Goal: Complete application form: Complete application form

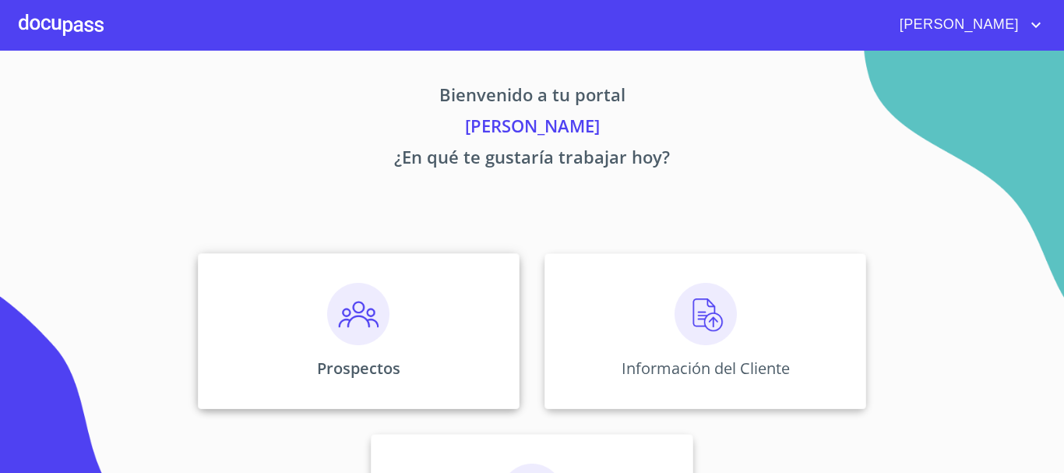
click at [330, 330] on img at bounding box center [358, 314] width 62 height 62
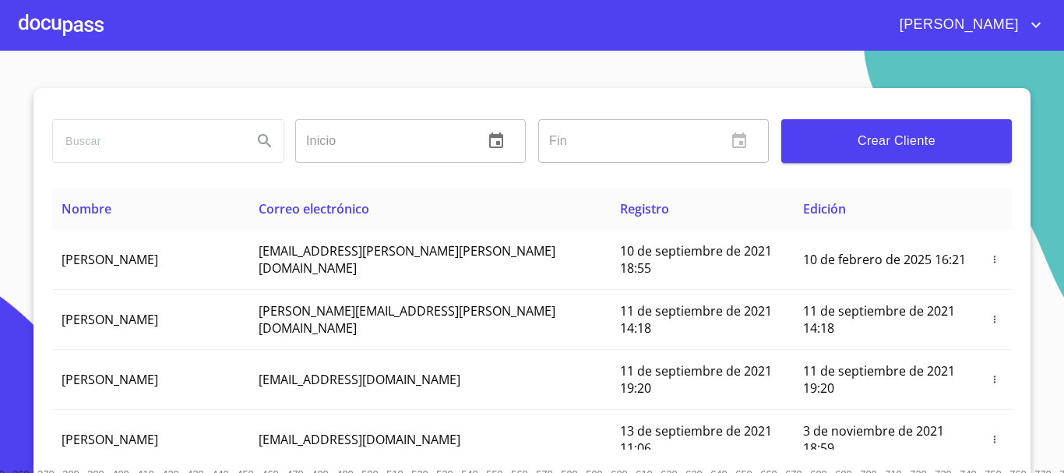
click at [880, 141] on span "Crear Cliente" at bounding box center [897, 141] width 206 height 22
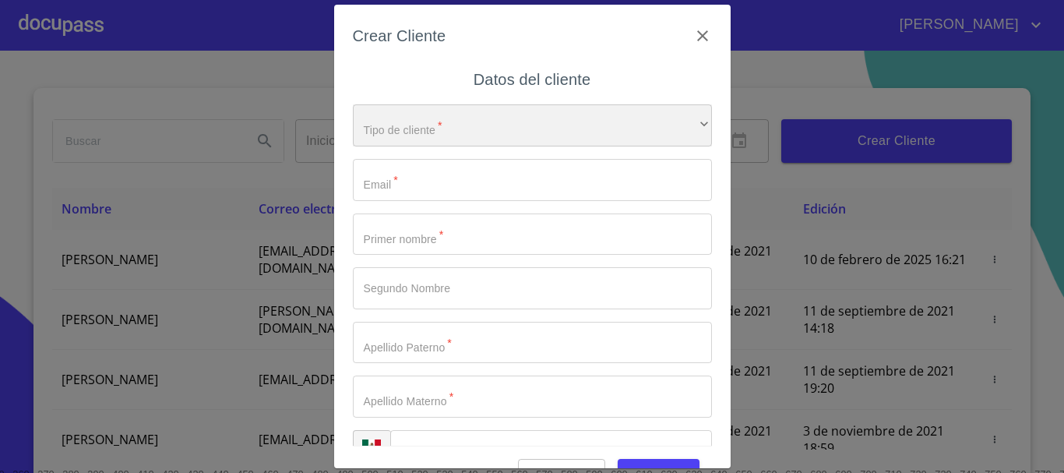
click at [480, 134] on div "​" at bounding box center [532, 125] width 359 height 42
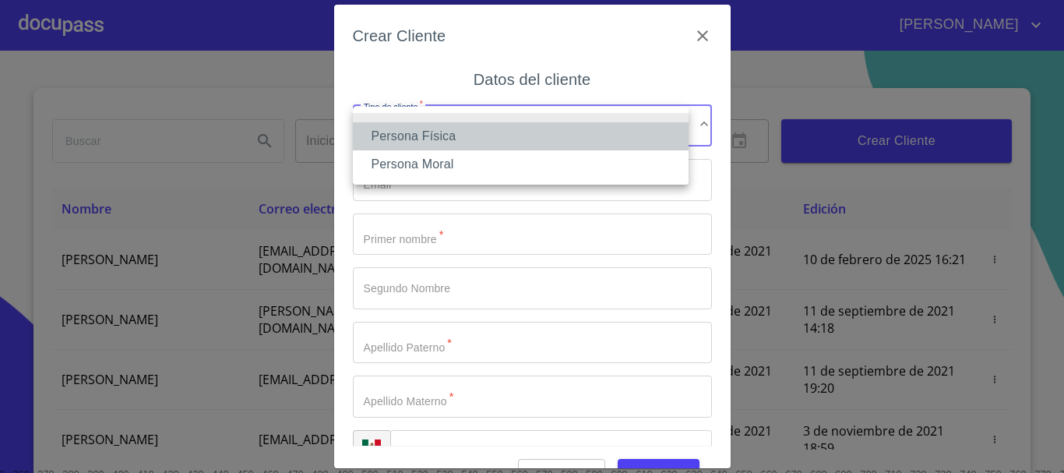
click at [442, 140] on li "Persona Física" at bounding box center [521, 136] width 336 height 28
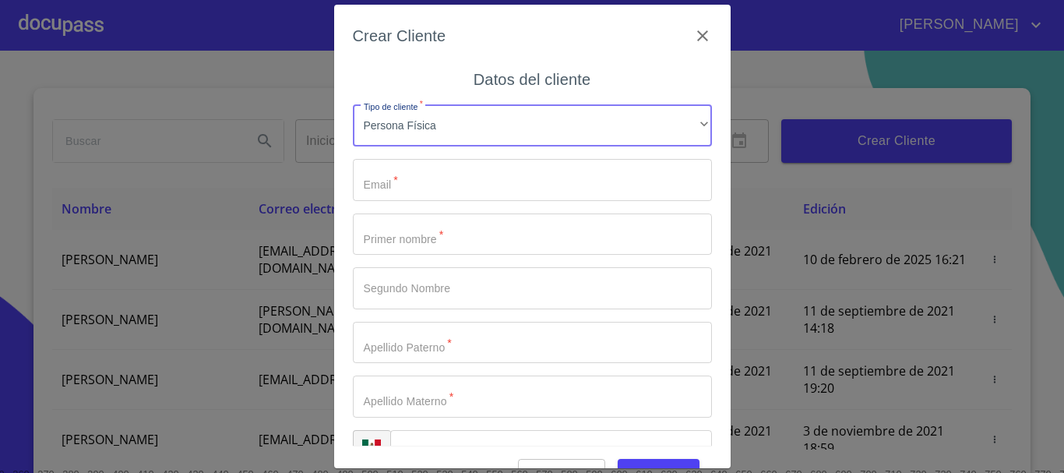
click at [432, 181] on input "Tipo de cliente   *" at bounding box center [532, 180] width 359 height 42
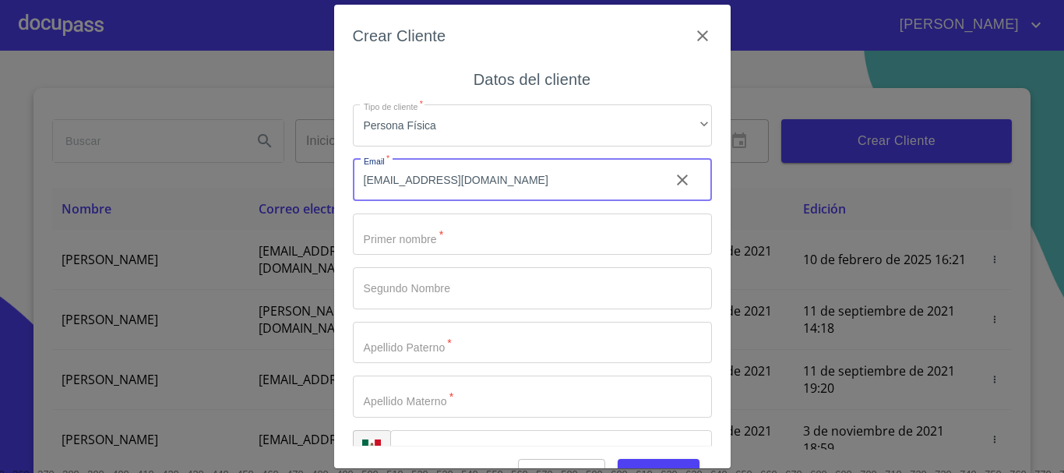
type input "[EMAIL_ADDRESS][DOMAIN_NAME]"
click at [404, 240] on input "Tipo de cliente   *" at bounding box center [532, 234] width 359 height 42
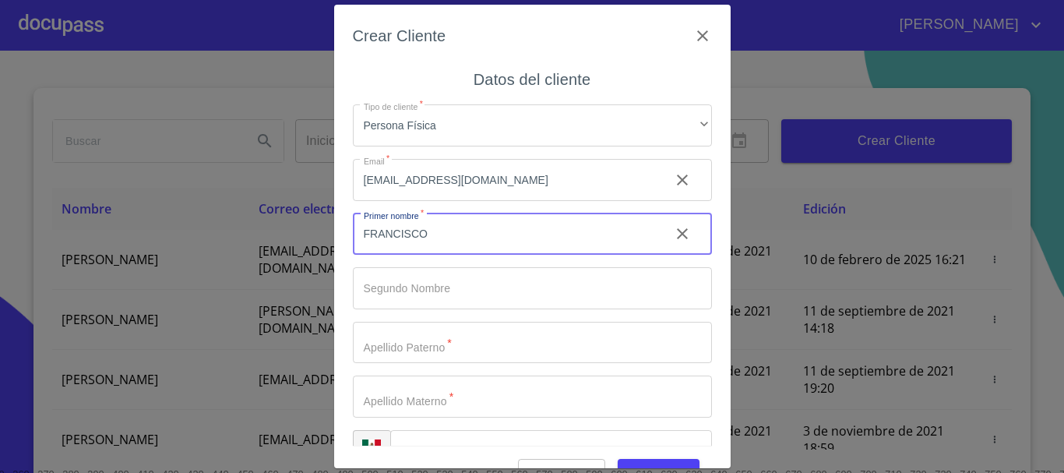
type input "FRANCISCO"
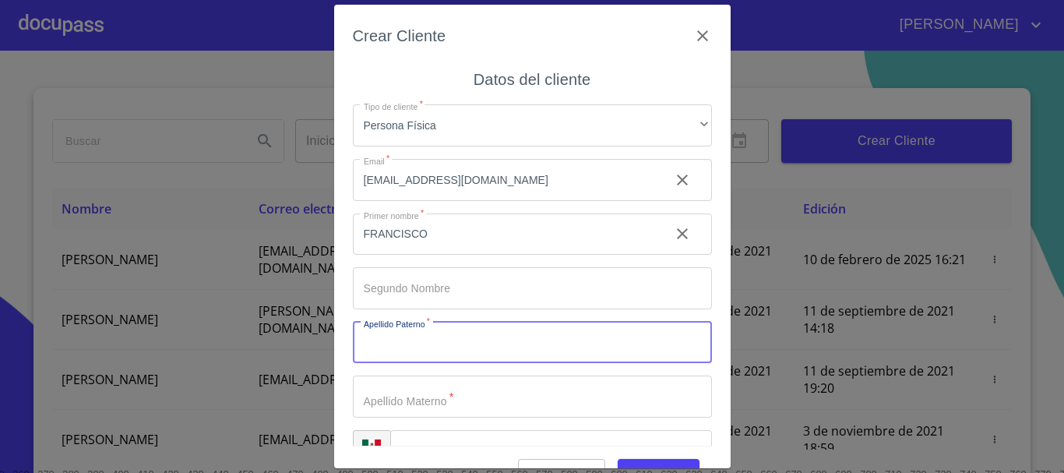
click at [459, 349] on input "Tipo de cliente   *" at bounding box center [532, 343] width 359 height 42
type input "[PERSON_NAME]"
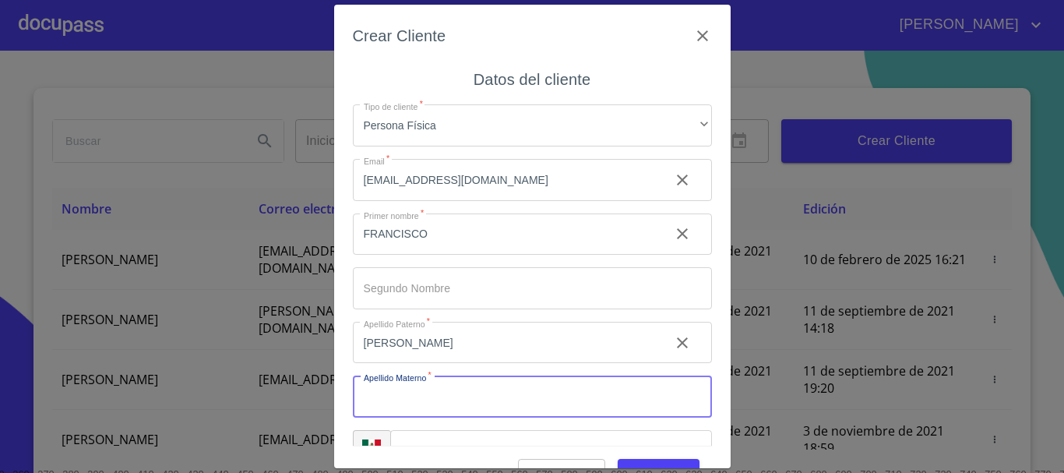
click at [393, 404] on input "Tipo de cliente   *" at bounding box center [532, 397] width 359 height 42
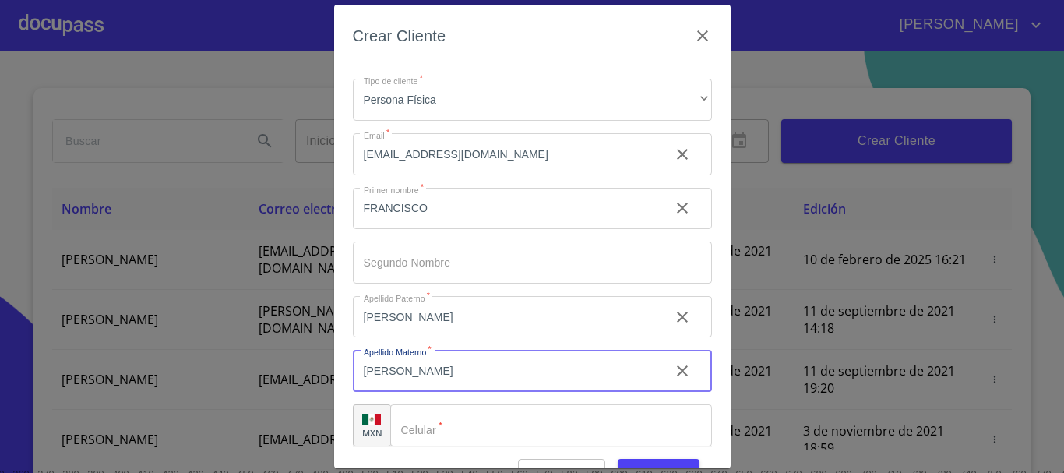
scroll to position [39, 0]
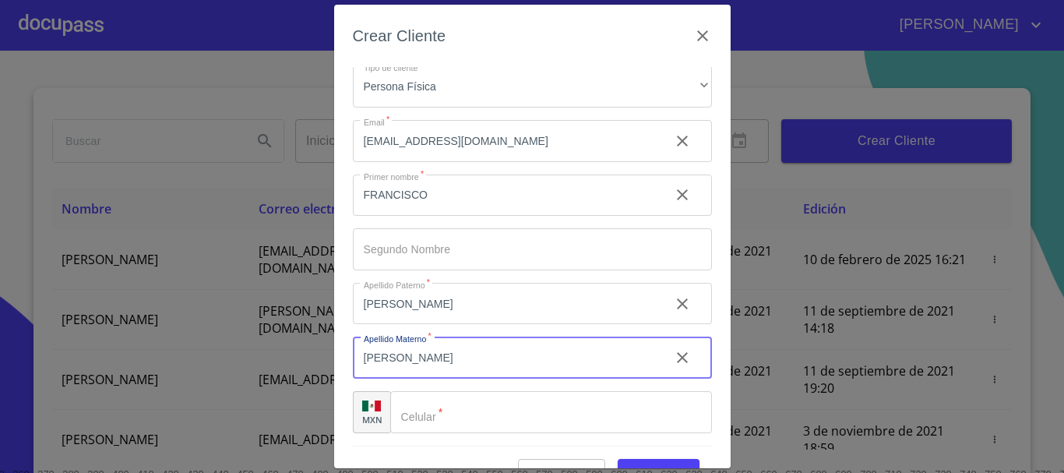
type input "[PERSON_NAME]"
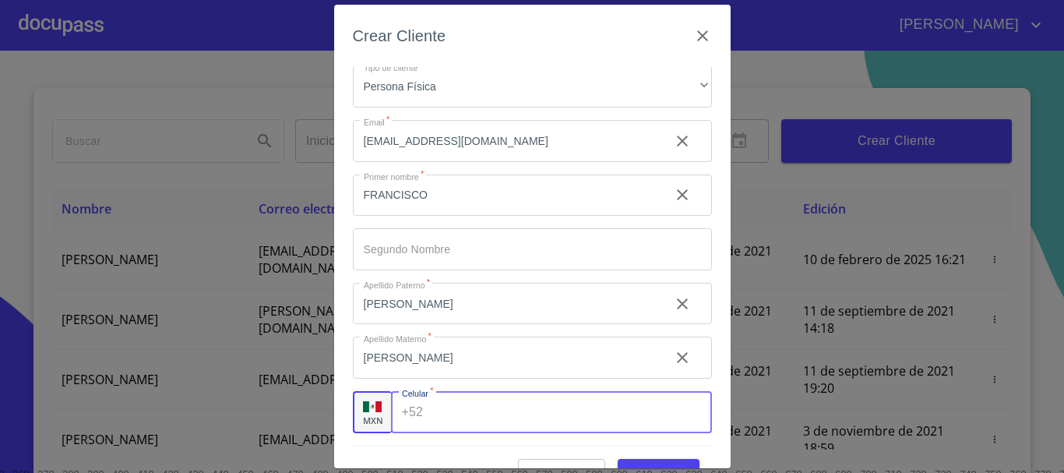
click at [464, 426] on input "Tipo de cliente   *" at bounding box center [570, 412] width 282 height 42
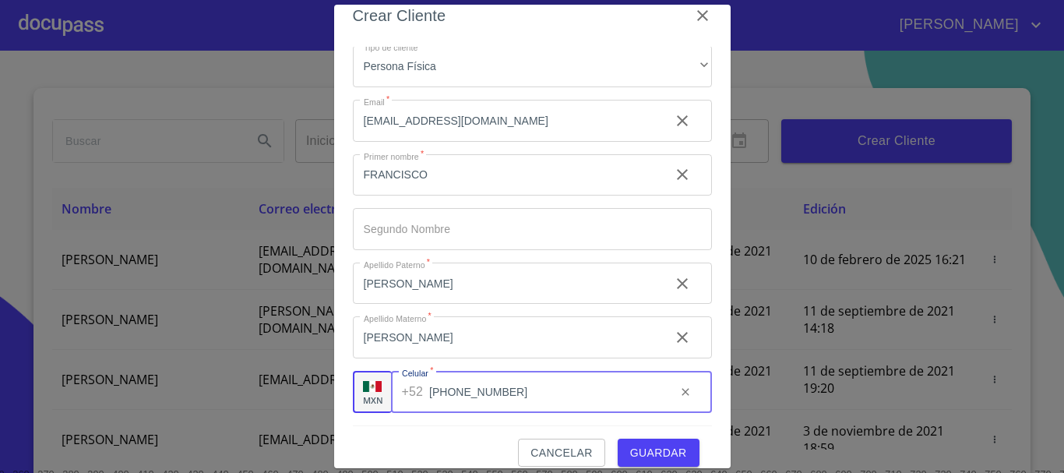
scroll to position [37, 0]
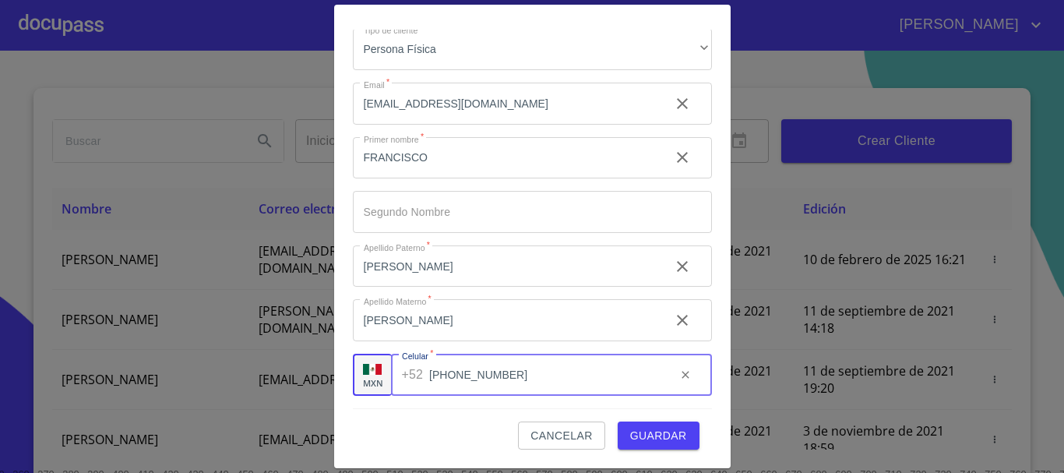
type input "[PHONE_NUMBER]"
click at [630, 429] on span "Guardar" at bounding box center [658, 435] width 57 height 19
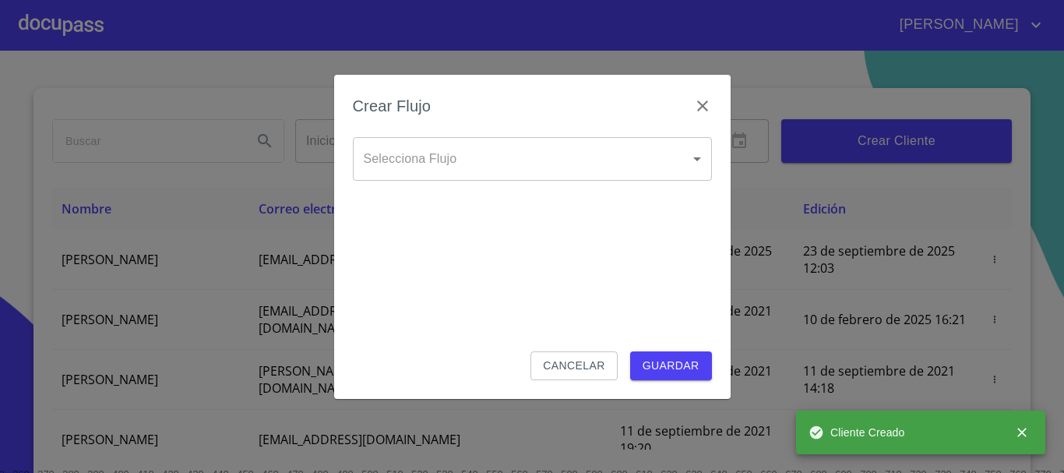
click at [395, 147] on body "[PERSON_NAME] ​ Fin ​ Crear Cliente Nombre Correo electrónico Registro Edición …" at bounding box center [532, 236] width 1064 height 473
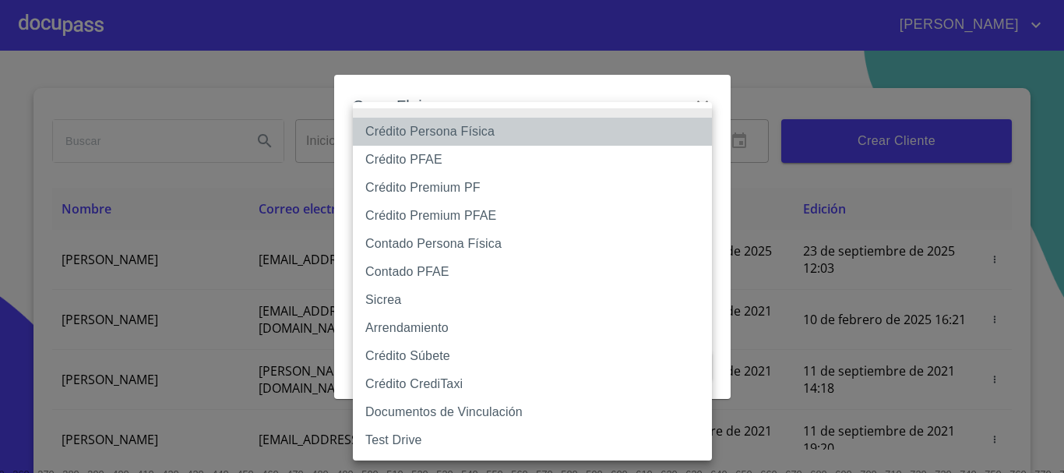
click at [439, 134] on li "Crédito Persona Física" at bounding box center [532, 132] width 359 height 28
type input "6009fb3c7d1714eb8809aa97"
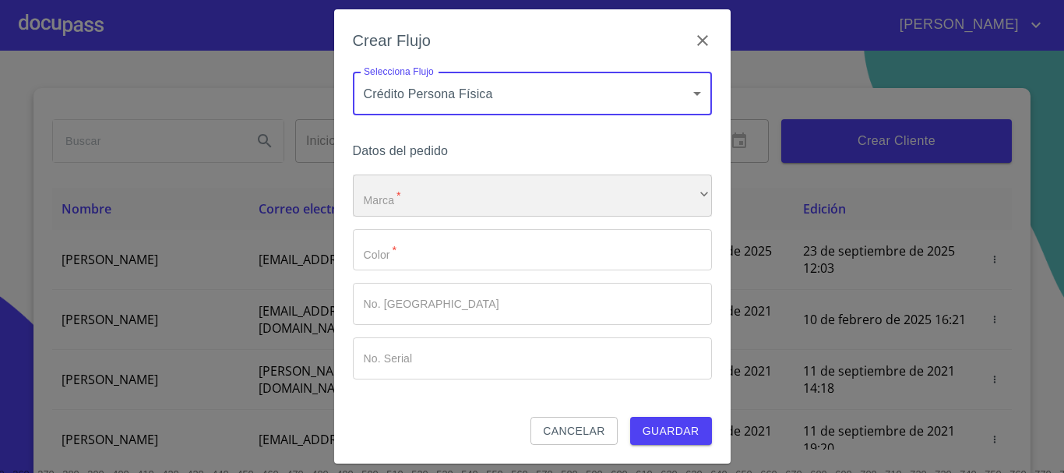
click at [414, 202] on div "​" at bounding box center [532, 196] width 359 height 42
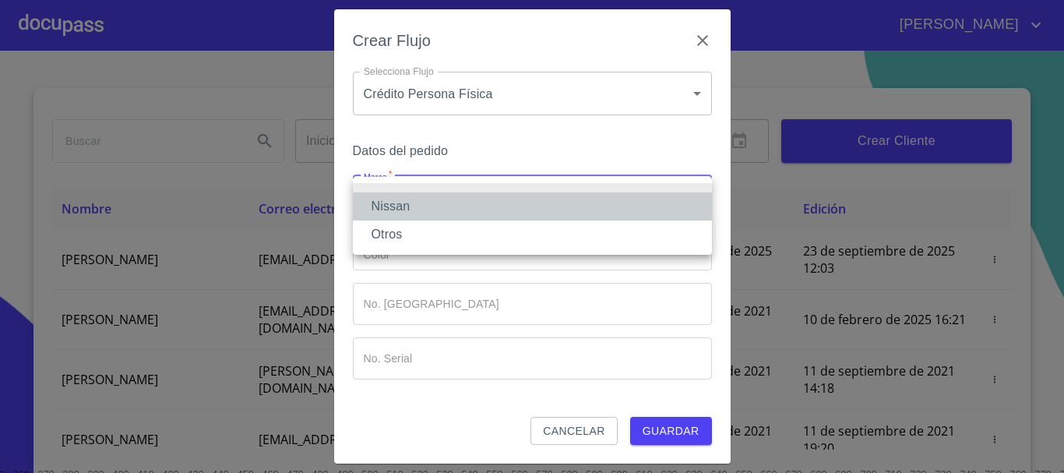
click at [410, 206] on li "Nissan" at bounding box center [532, 206] width 359 height 28
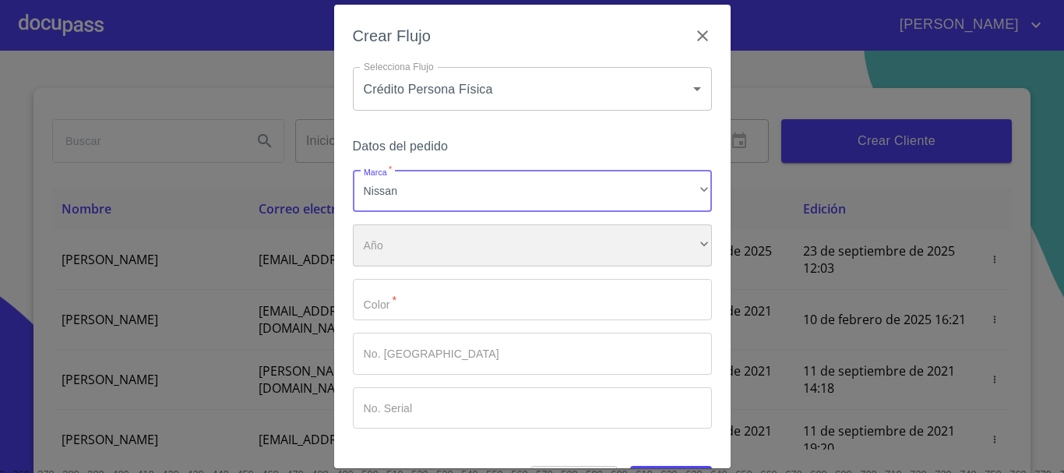
click at [402, 252] on div "​" at bounding box center [532, 245] width 359 height 42
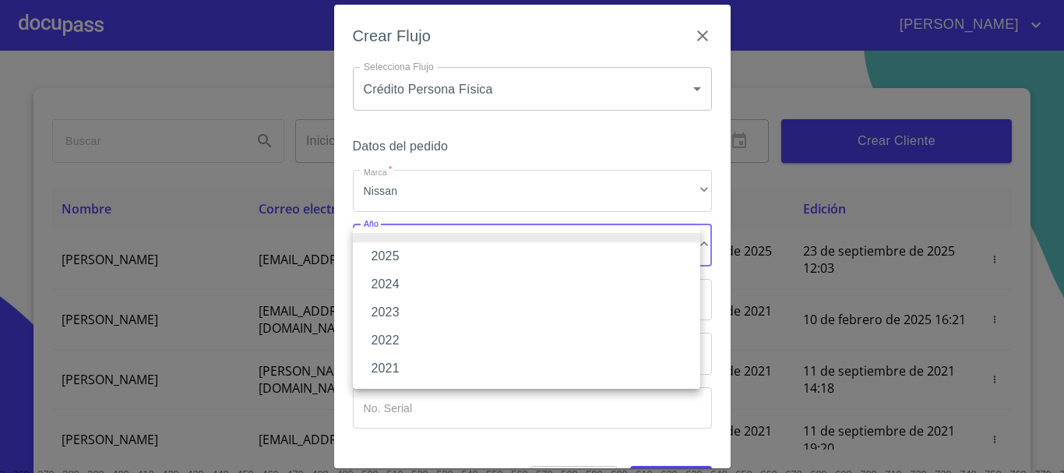
click at [396, 254] on li "2025" at bounding box center [527, 256] width 348 height 28
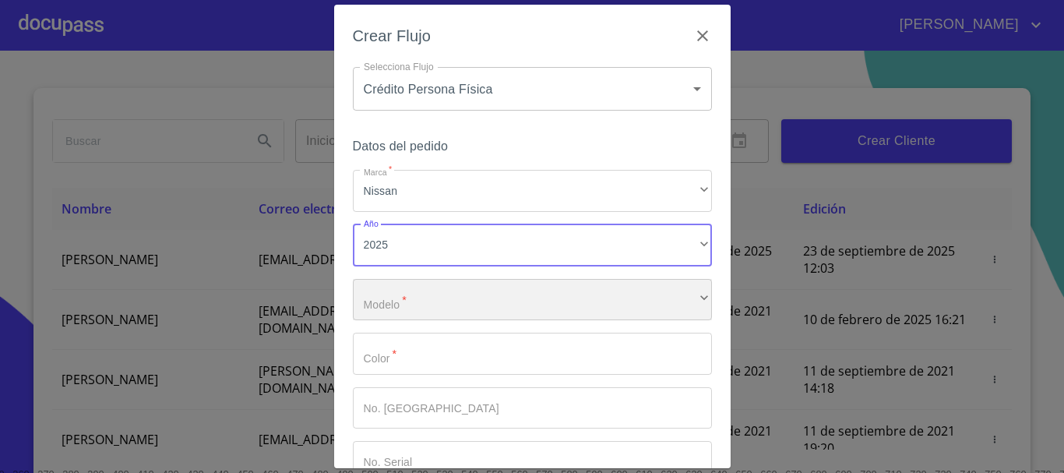
click at [389, 298] on div "​" at bounding box center [532, 300] width 359 height 42
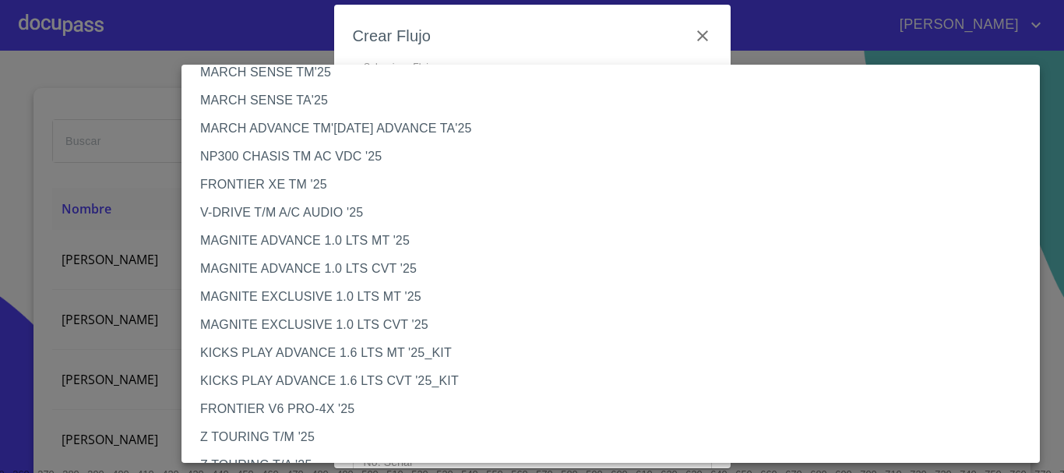
scroll to position [0, 0]
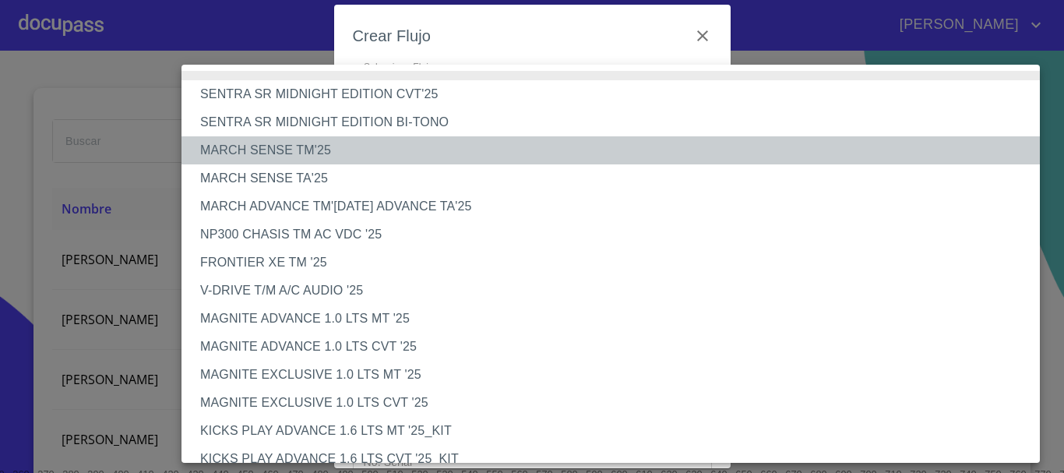
click at [297, 152] on li "MARCH SENSE TM'25" at bounding box center [617, 150] width 870 height 28
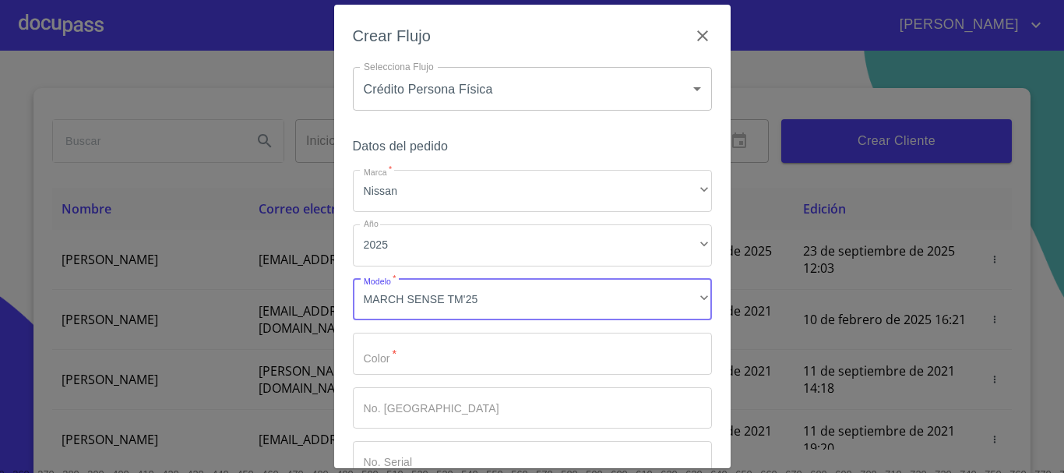
click at [397, 368] on input "Marca   *" at bounding box center [532, 354] width 359 height 42
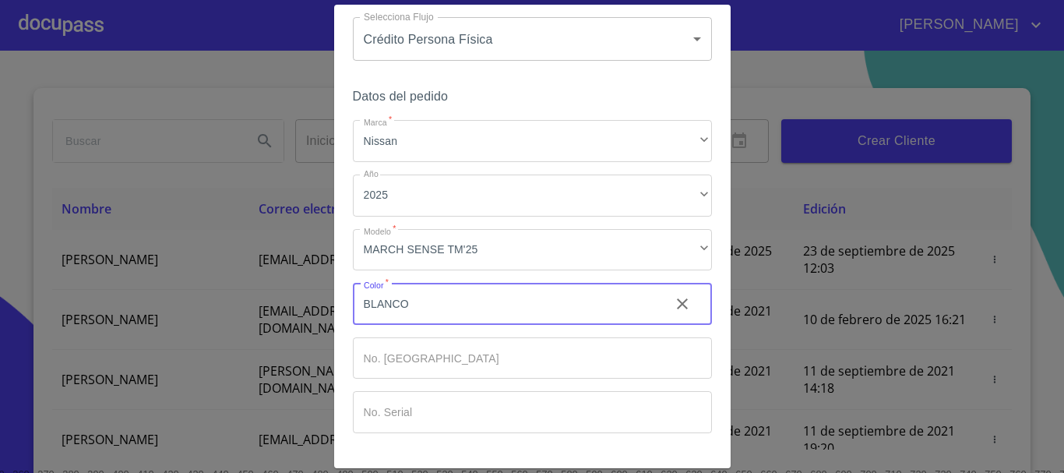
scroll to position [100, 0]
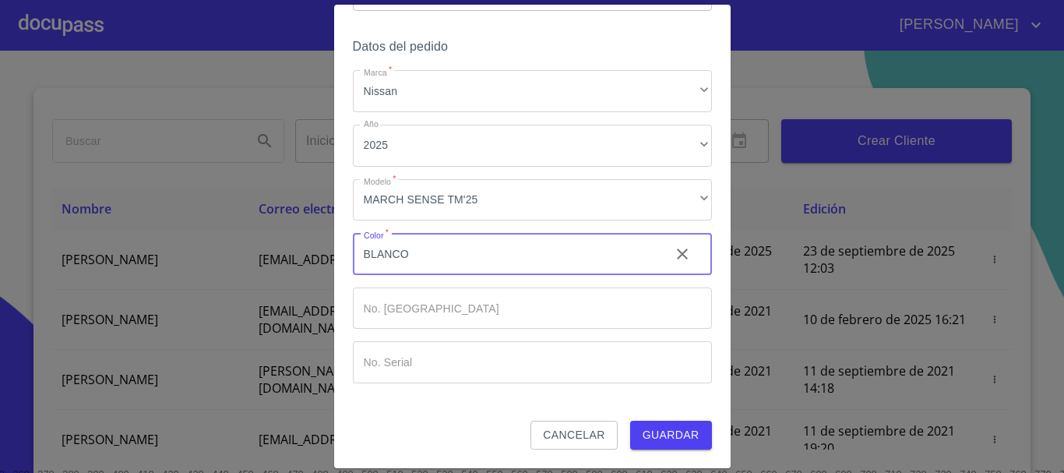
type input "BLANCO"
click at [667, 431] on span "Guardar" at bounding box center [671, 434] width 57 height 19
